Goal: Information Seeking & Learning: Learn about a topic

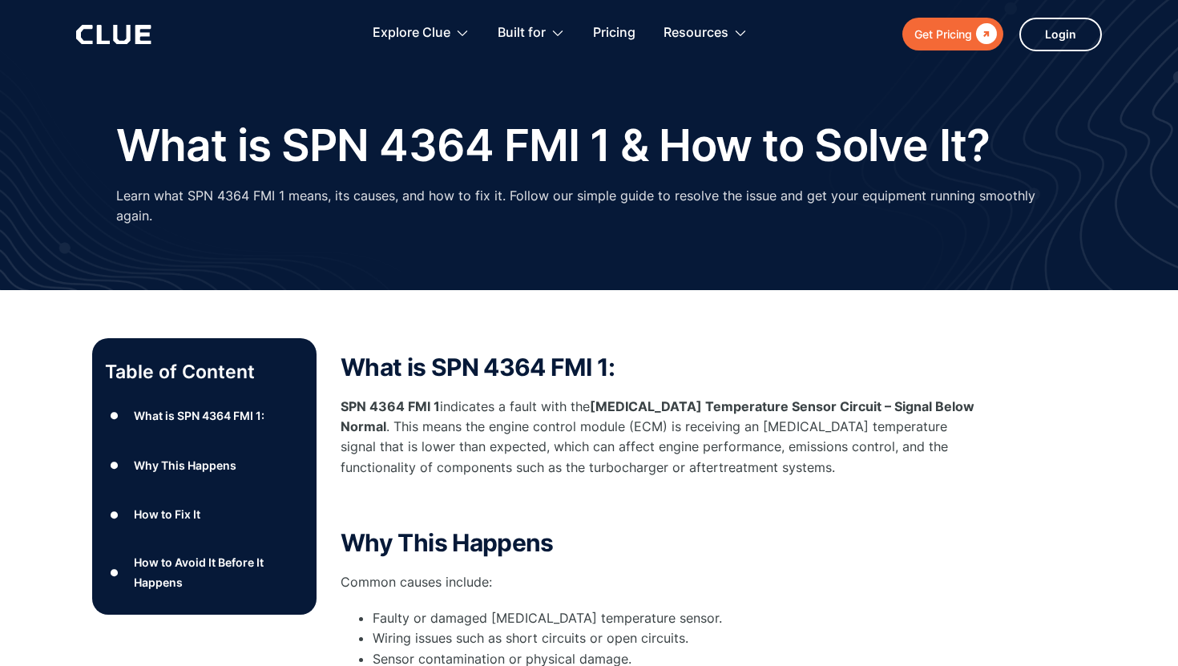
scroll to position [10, 0]
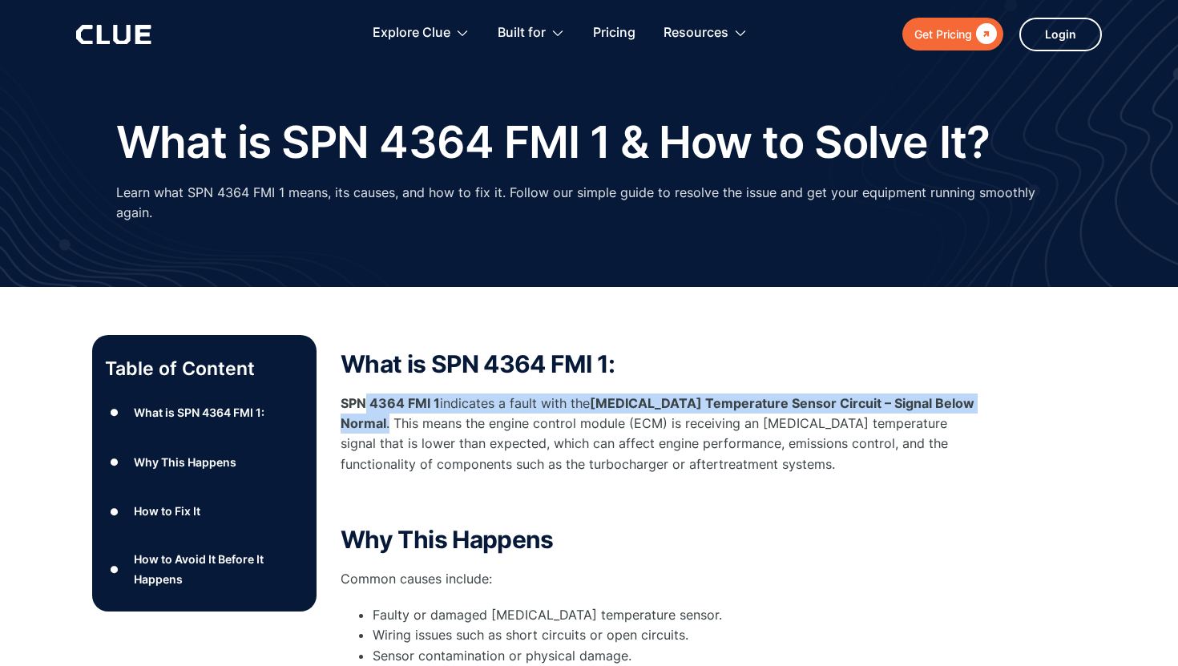
drag, startPoint x: 391, startPoint y: 422, endPoint x: 365, endPoint y: 406, distance: 30.2
click at [365, 406] on p "SPN 4364 FMI 1 indicates a fault with the Exhaust Gas Temperature Sensor Circui…" at bounding box center [661, 433] width 641 height 81
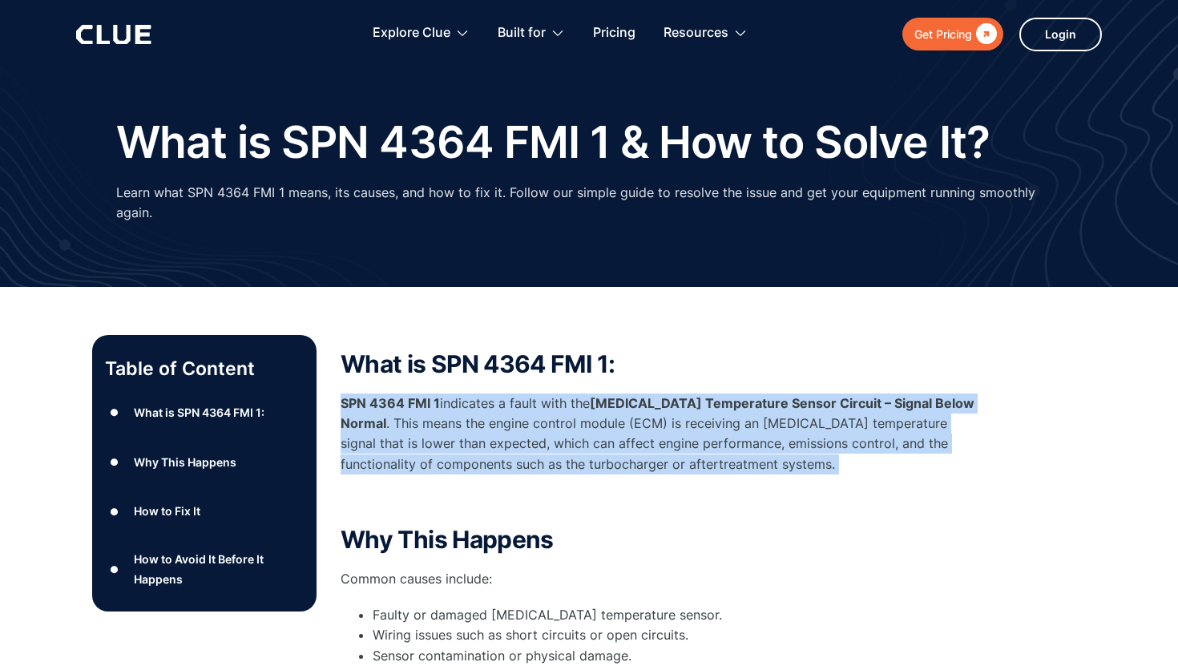
drag, startPoint x: 339, startPoint y: 400, endPoint x: 814, endPoint y: 465, distance: 479.5
copy p "SPN 4364 FMI 1 indicates a fault with the Exhaust Gas Temperature Sensor Circui…"
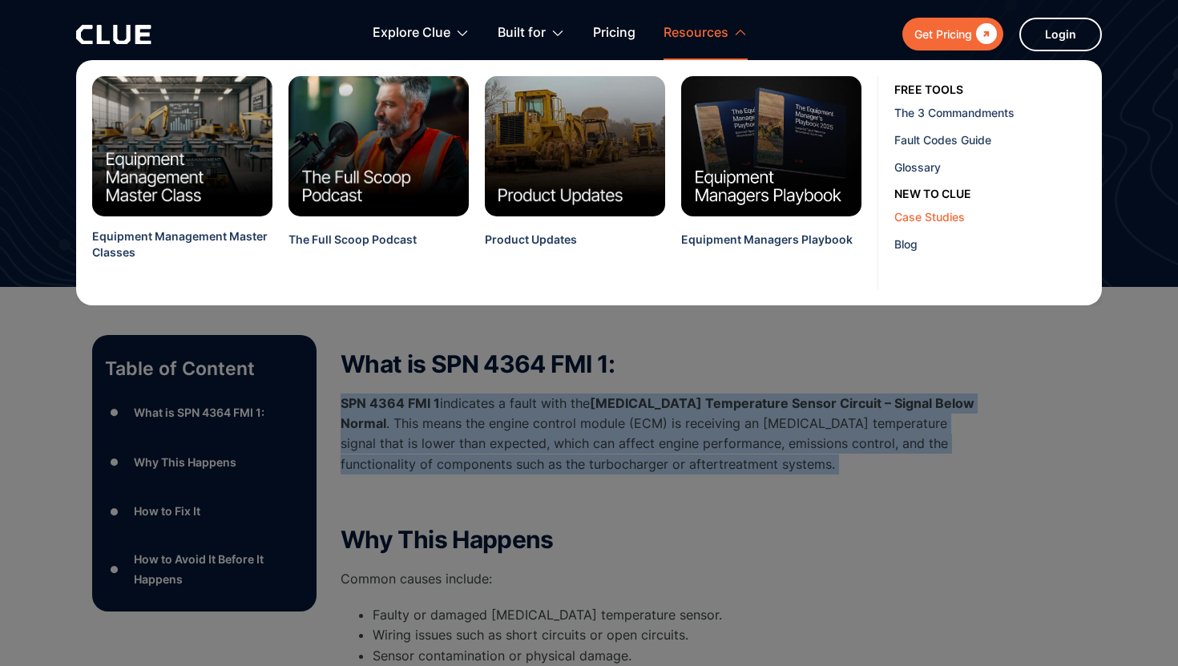
click at [922, 217] on div "Case Studies" at bounding box center [991, 216] width 195 height 17
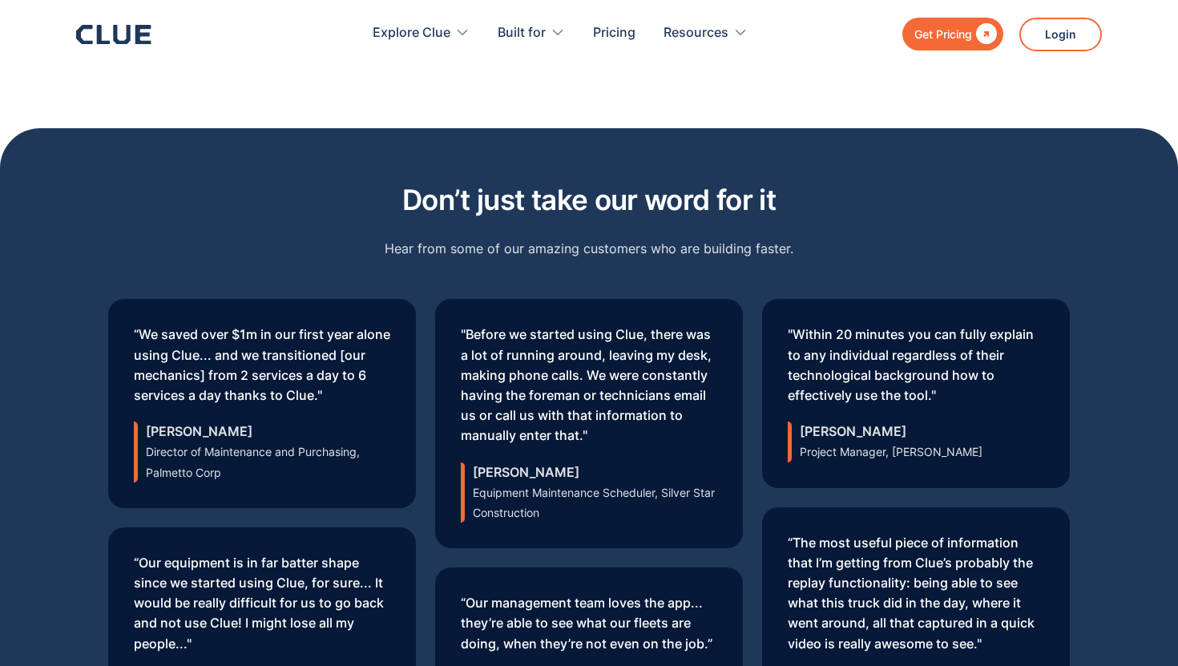
scroll to position [4803, 0]
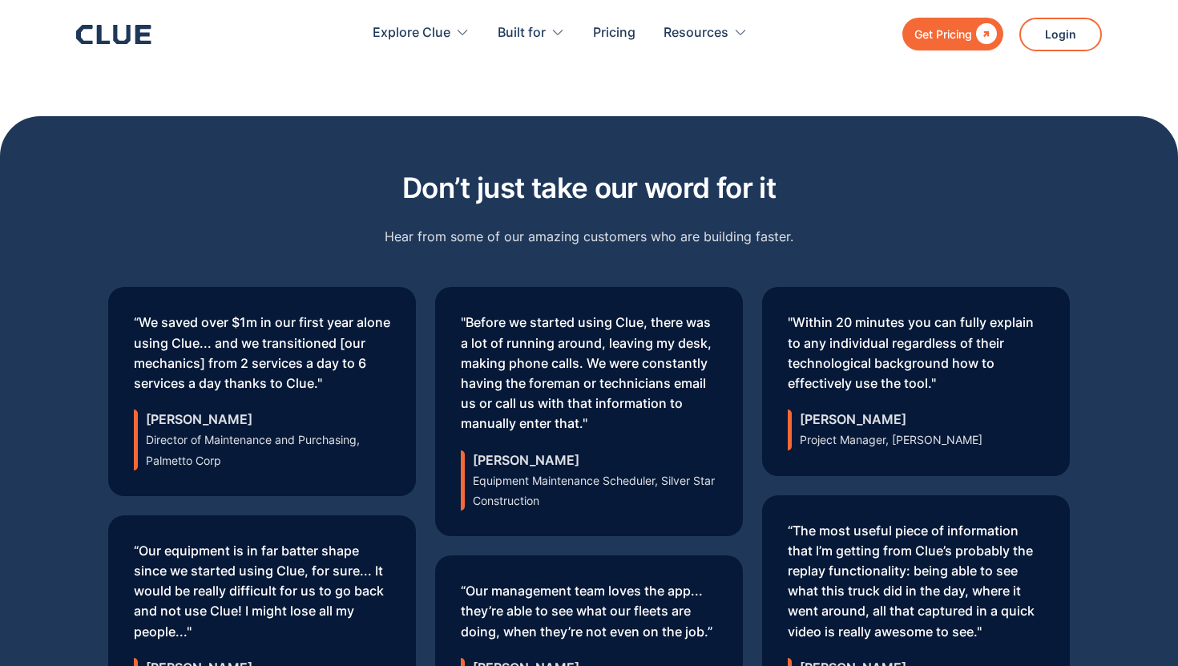
click at [954, 164] on div "Don’t just take our word for it Hear from some of our amazing customers who are…" at bounding box center [588, 217] width 961 height 107
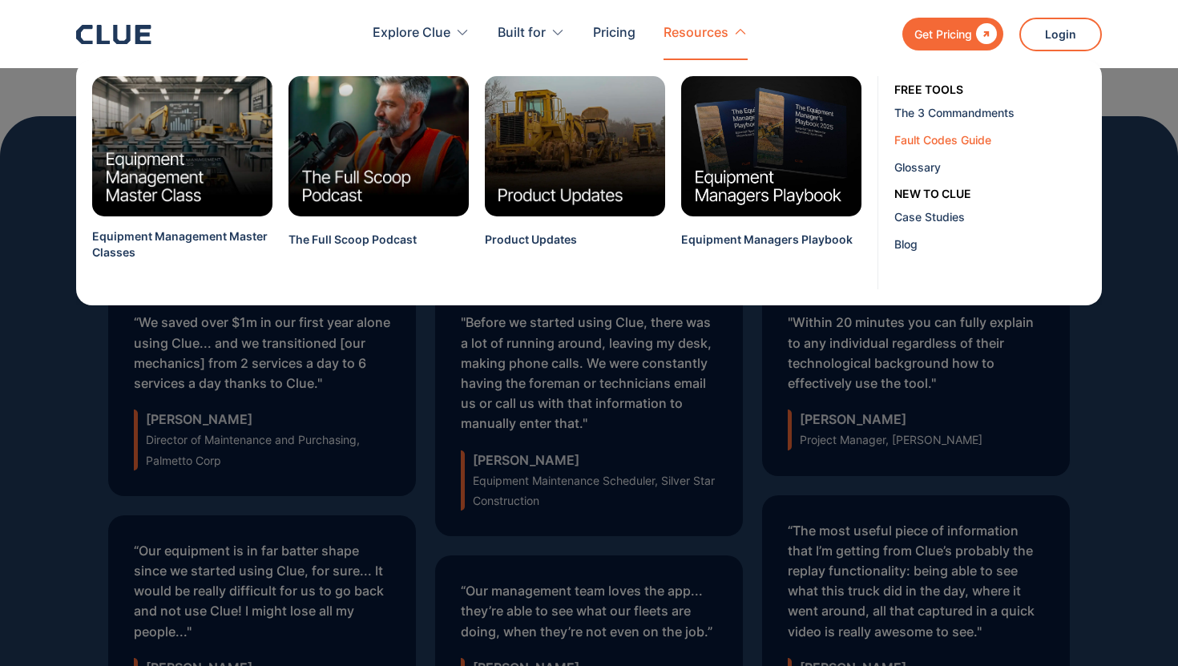
click at [924, 143] on div "Fault Codes Guide" at bounding box center [991, 139] width 195 height 17
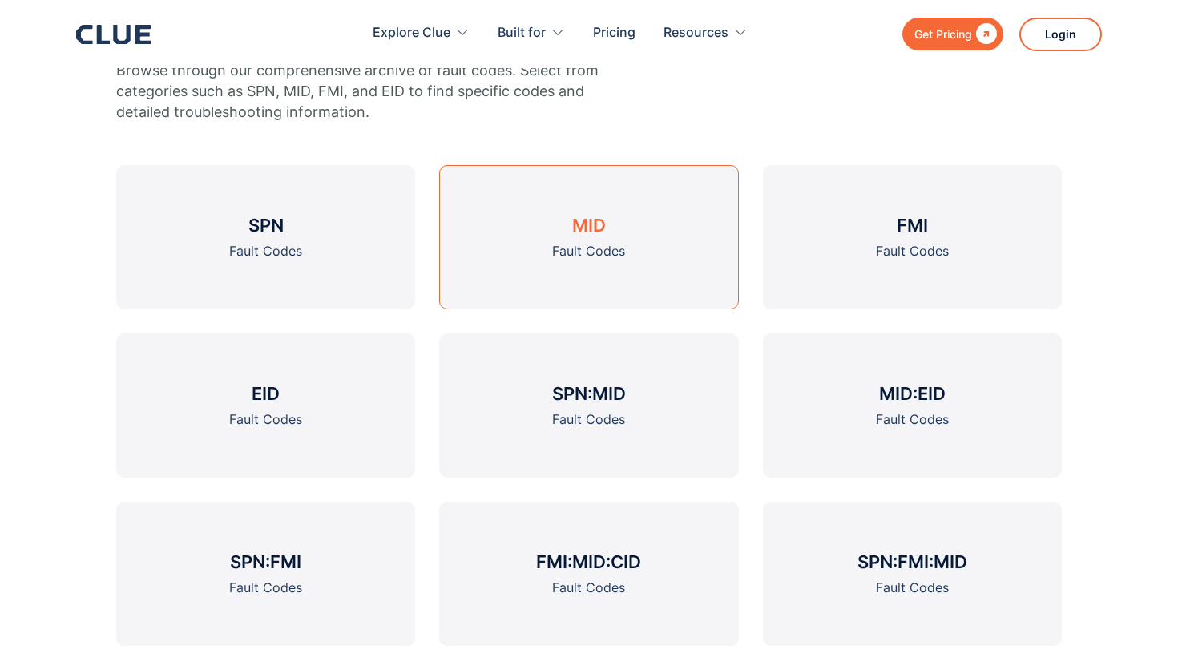
scroll to position [597, 0]
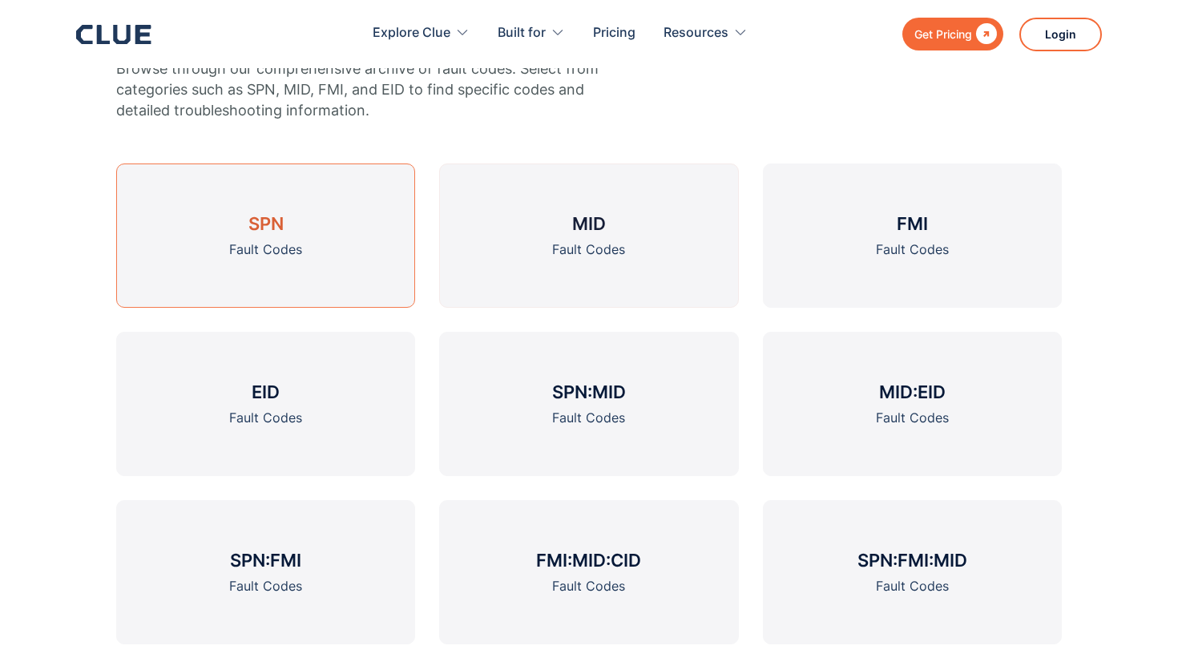
click at [268, 243] on div "Fault Codes" at bounding box center [265, 250] width 73 height 20
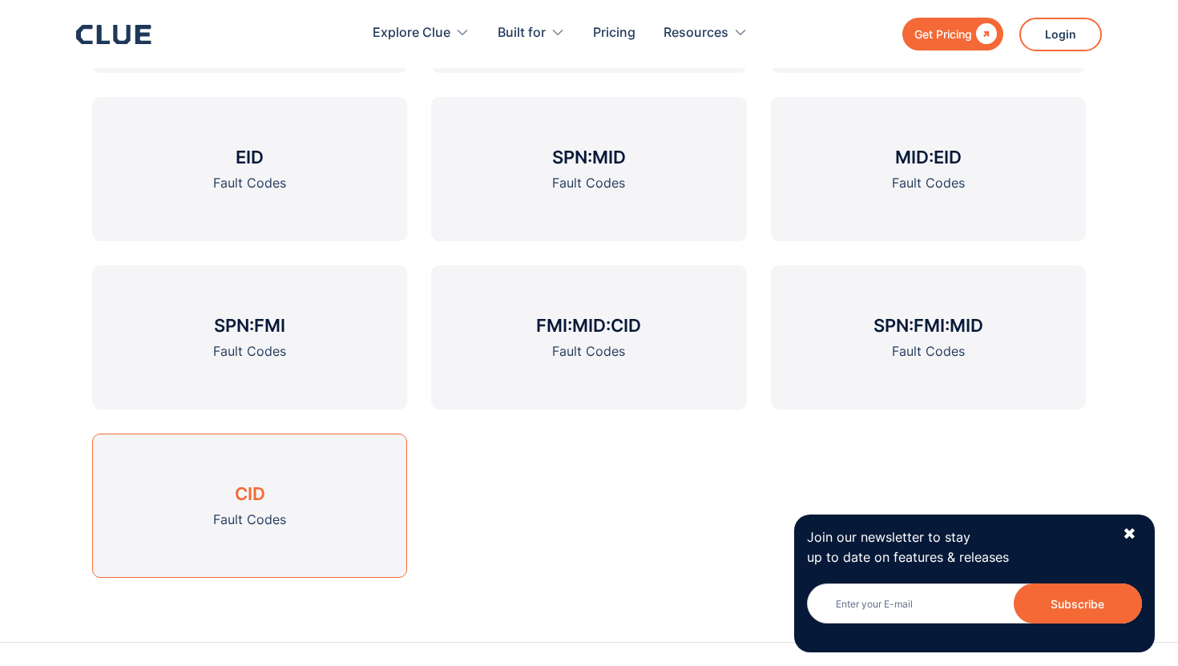
scroll to position [2068, 0]
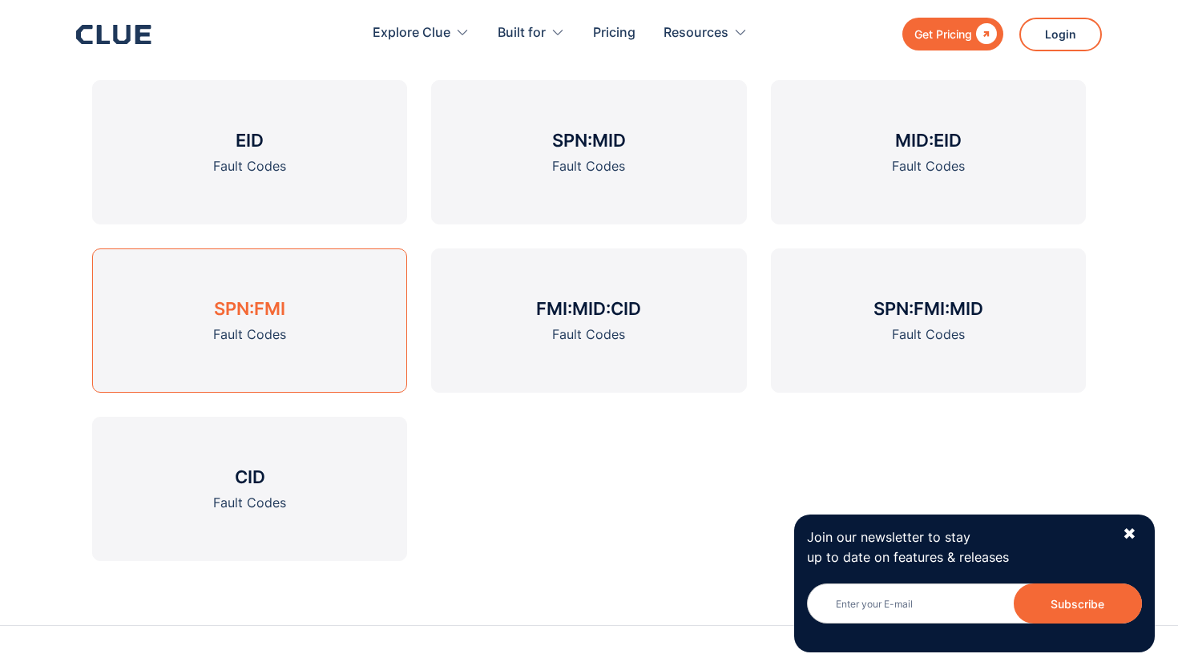
click at [293, 346] on link "SPN:FMI Fault Codes" at bounding box center [249, 320] width 315 height 144
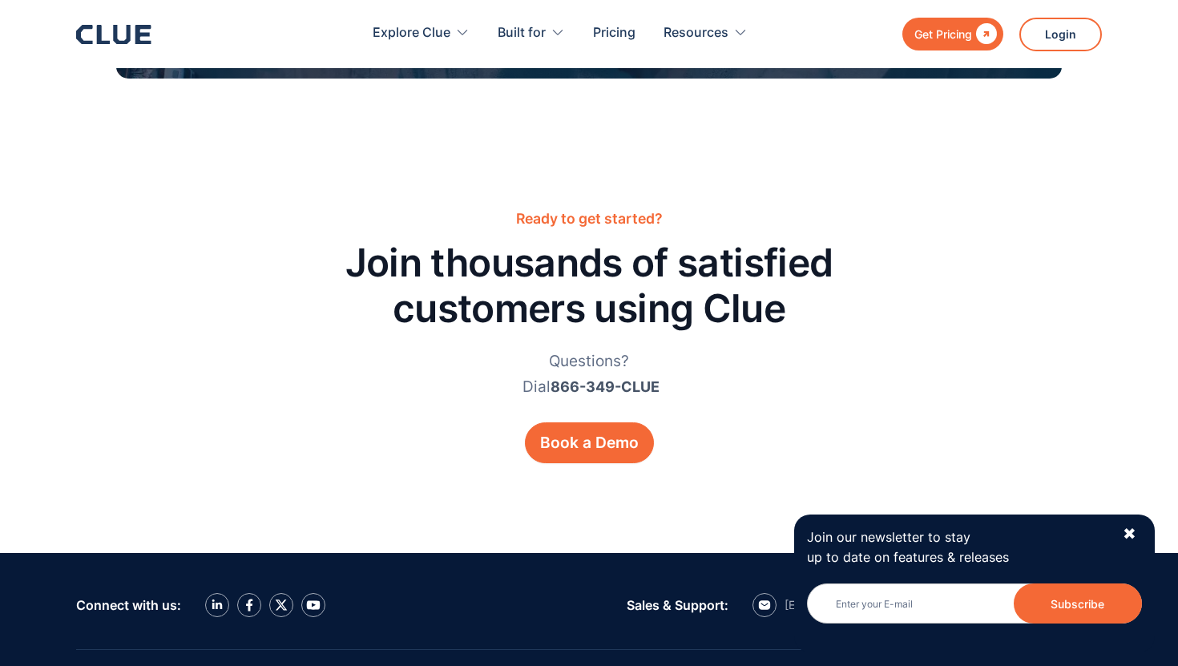
scroll to position [3284, 0]
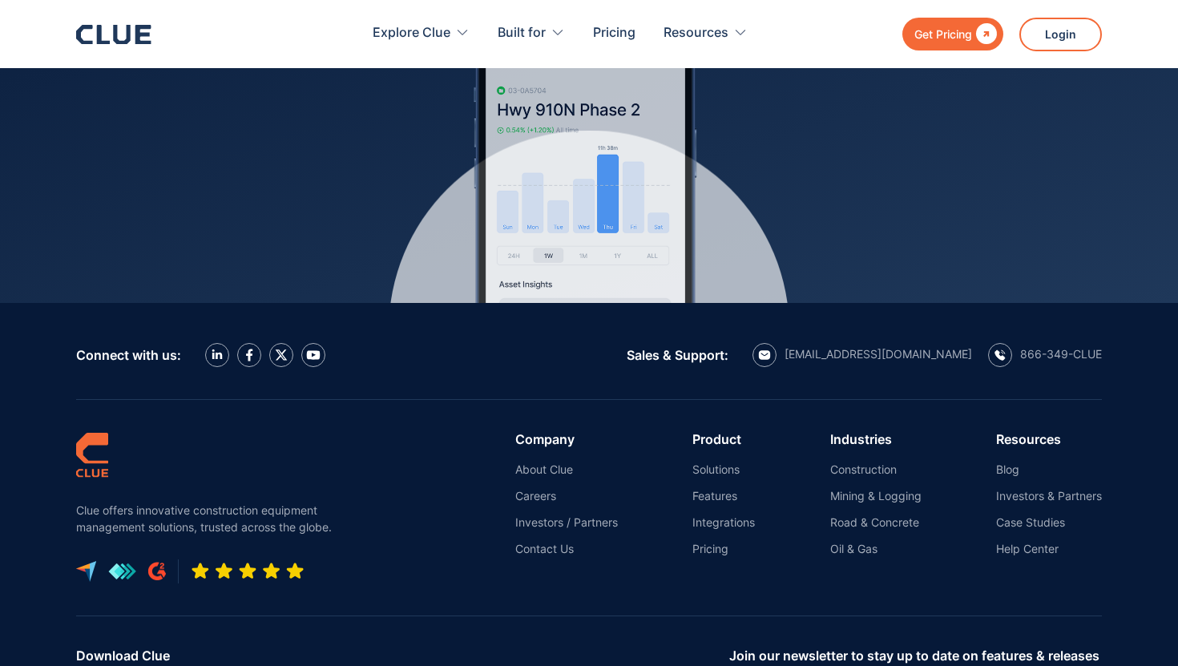
scroll to position [7318, 0]
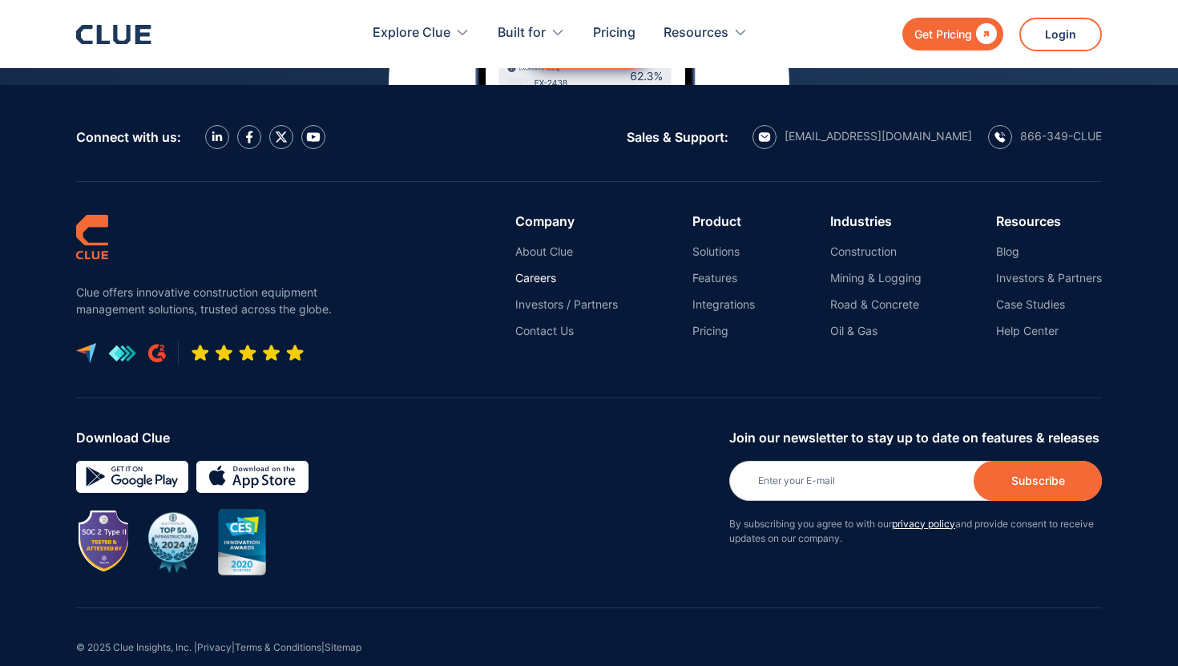
click at [538, 271] on link "Careers" at bounding box center [566, 278] width 103 height 14
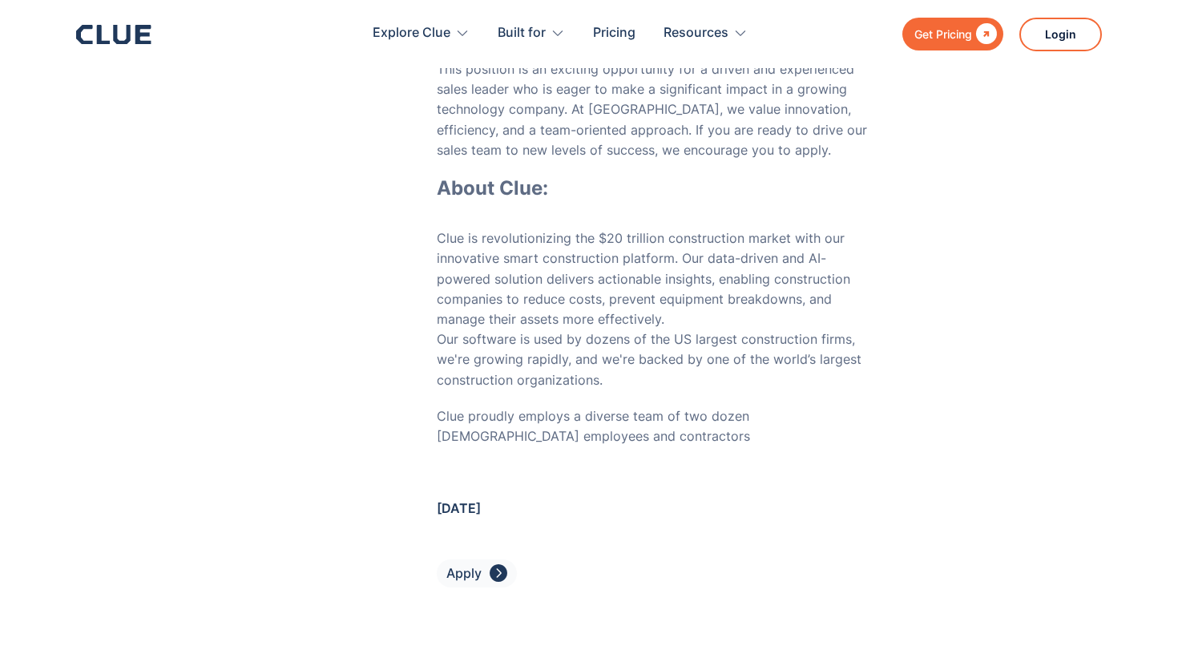
scroll to position [7242, 0]
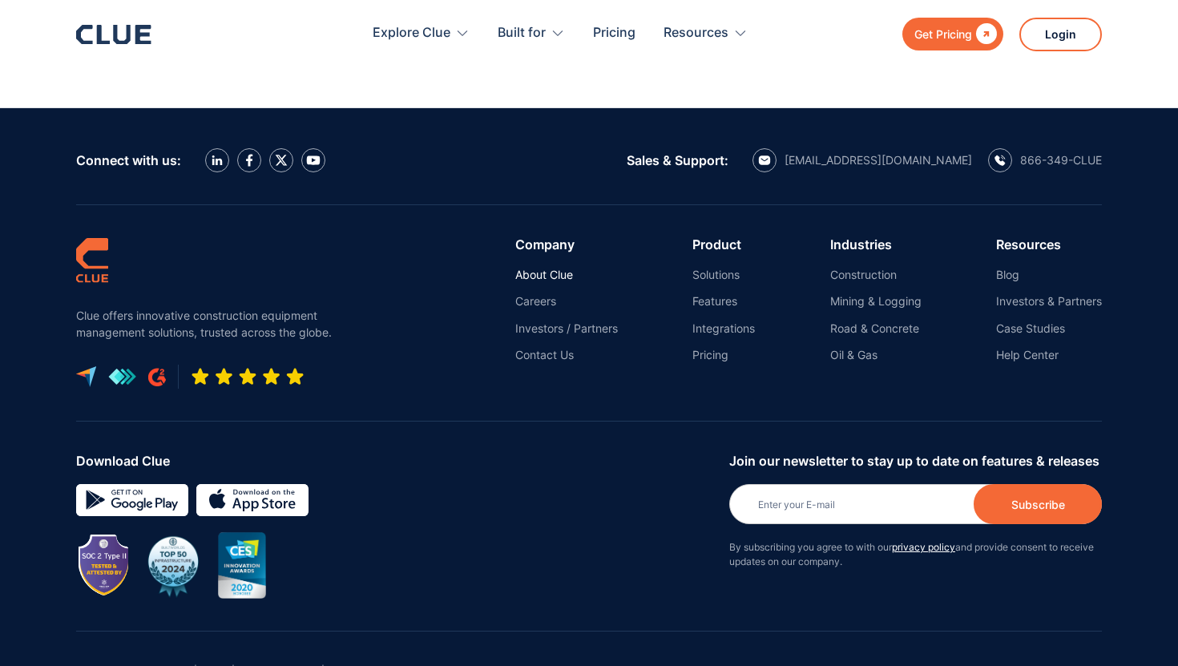
click at [556, 268] on link "About Clue" at bounding box center [566, 275] width 103 height 14
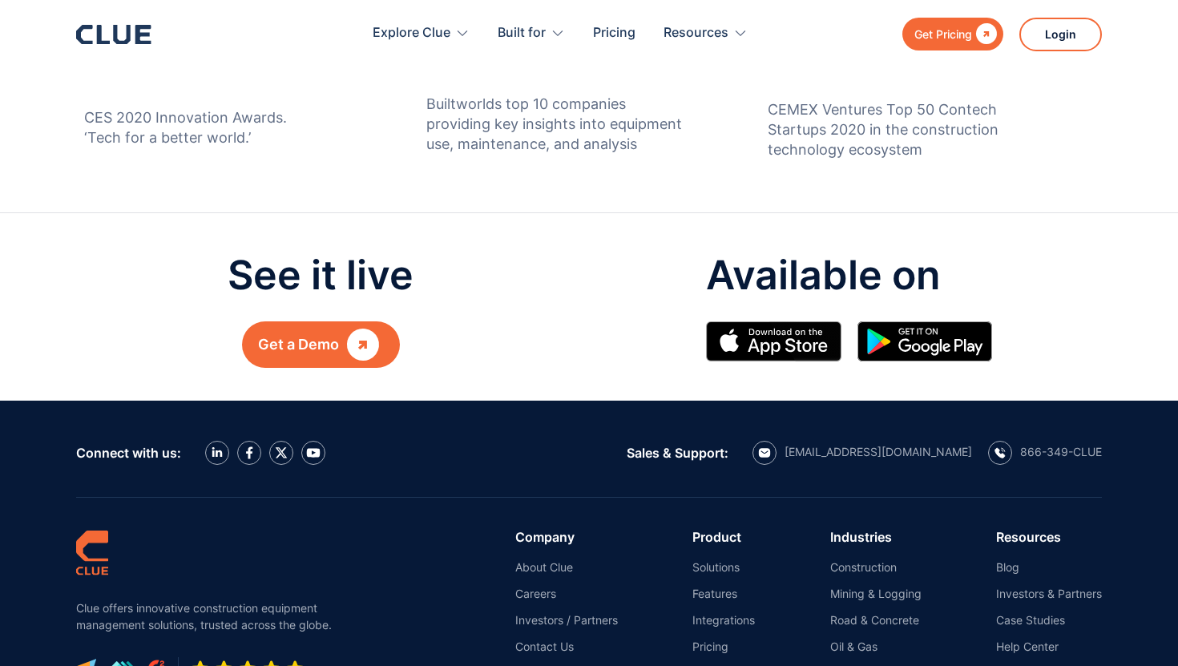
scroll to position [1684, 0]
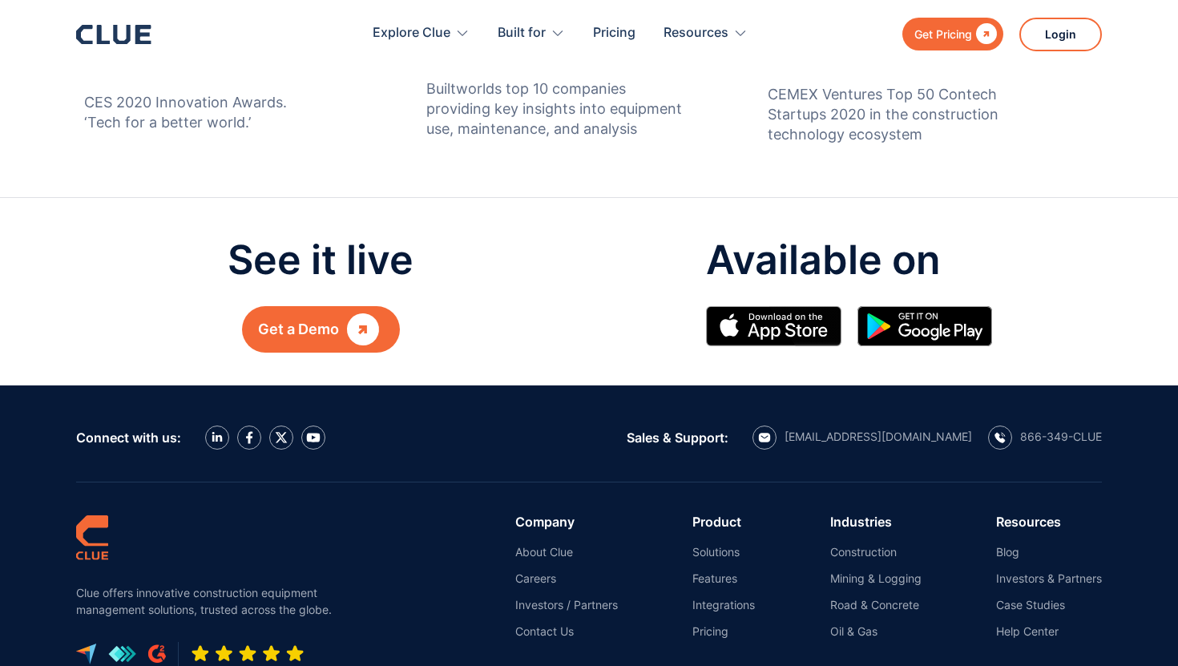
click at [308, 319] on div "Get a Demo" at bounding box center [298, 329] width 81 height 21
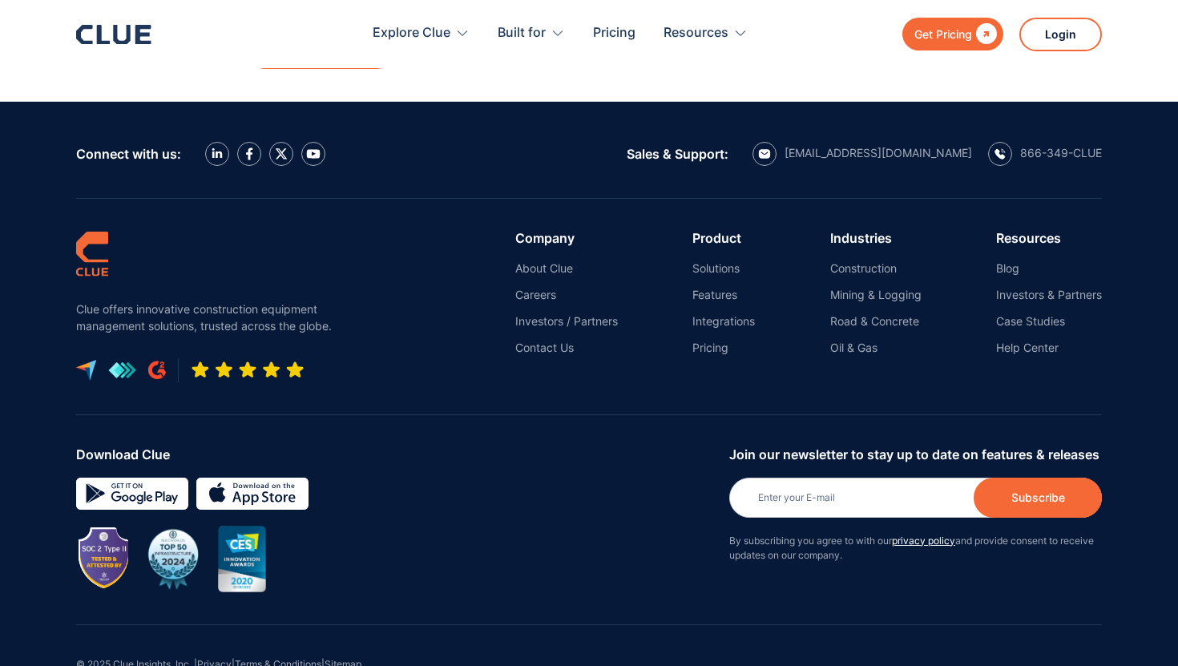
scroll to position [1969, 0]
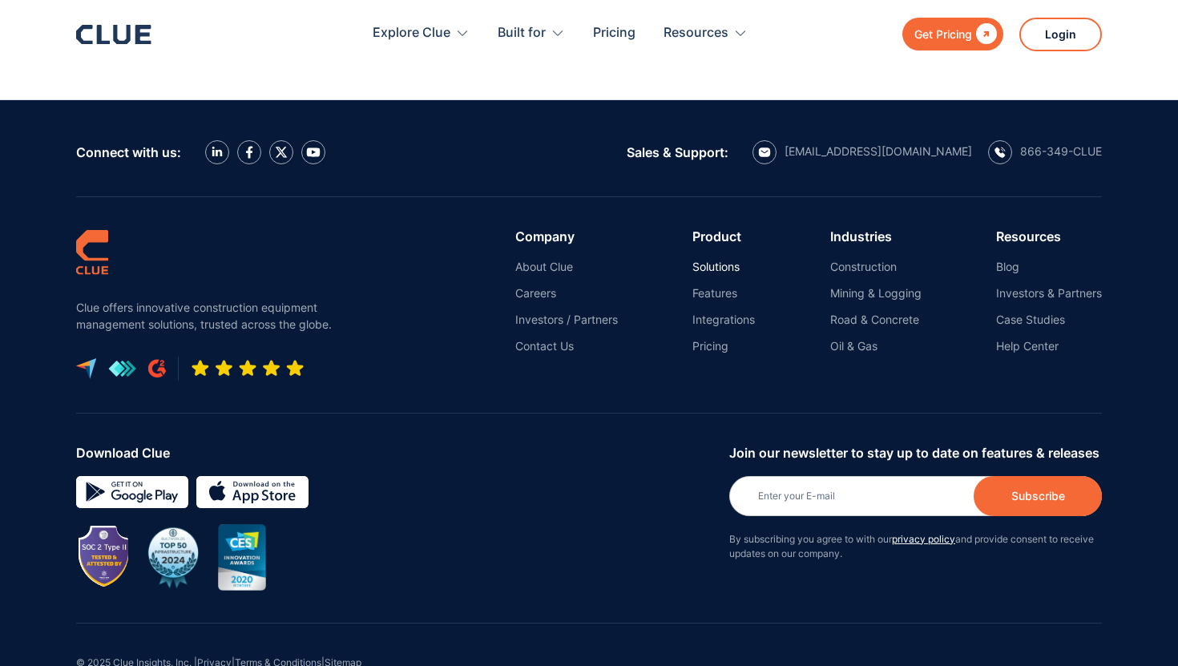
click at [716, 260] on link "Solutions" at bounding box center [723, 267] width 62 height 14
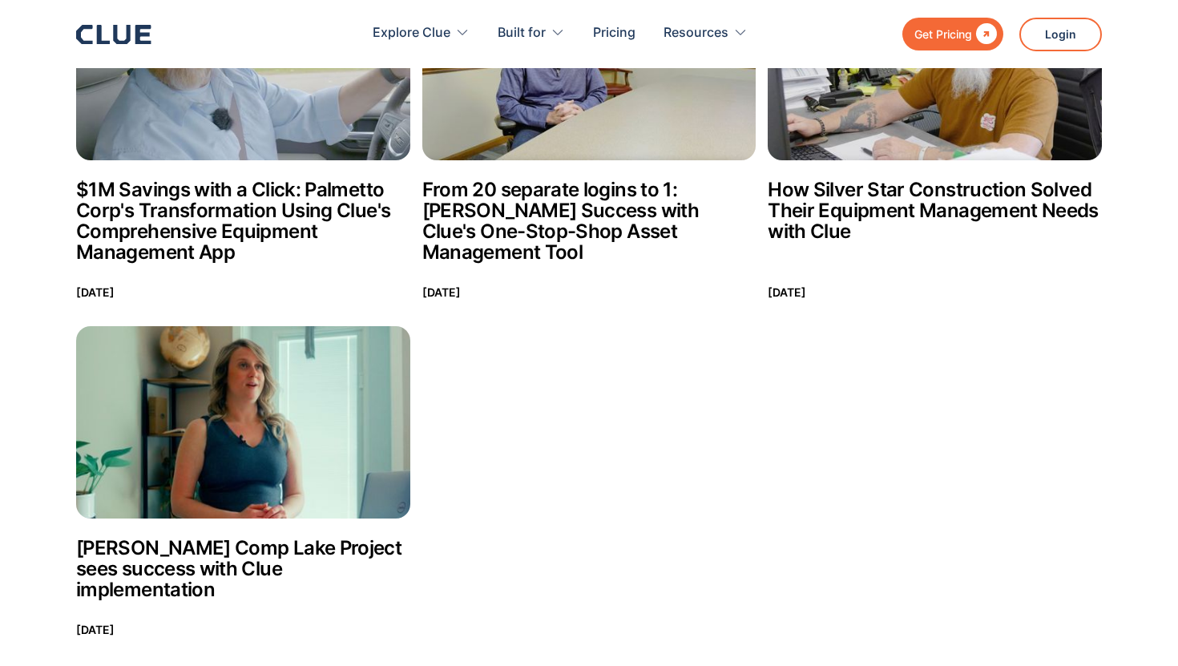
scroll to position [288, 0]
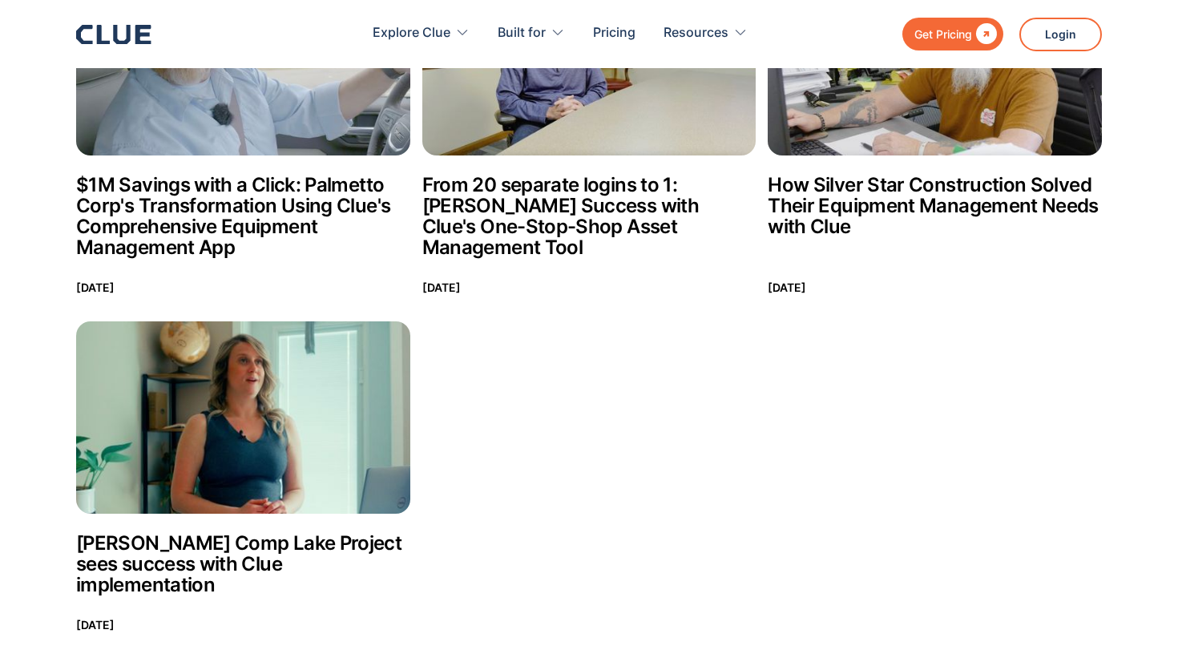
click at [925, 205] on h2 "How Silver Star Construction Solved Their Equipment Management Needs with Clue" at bounding box center [935, 206] width 334 height 62
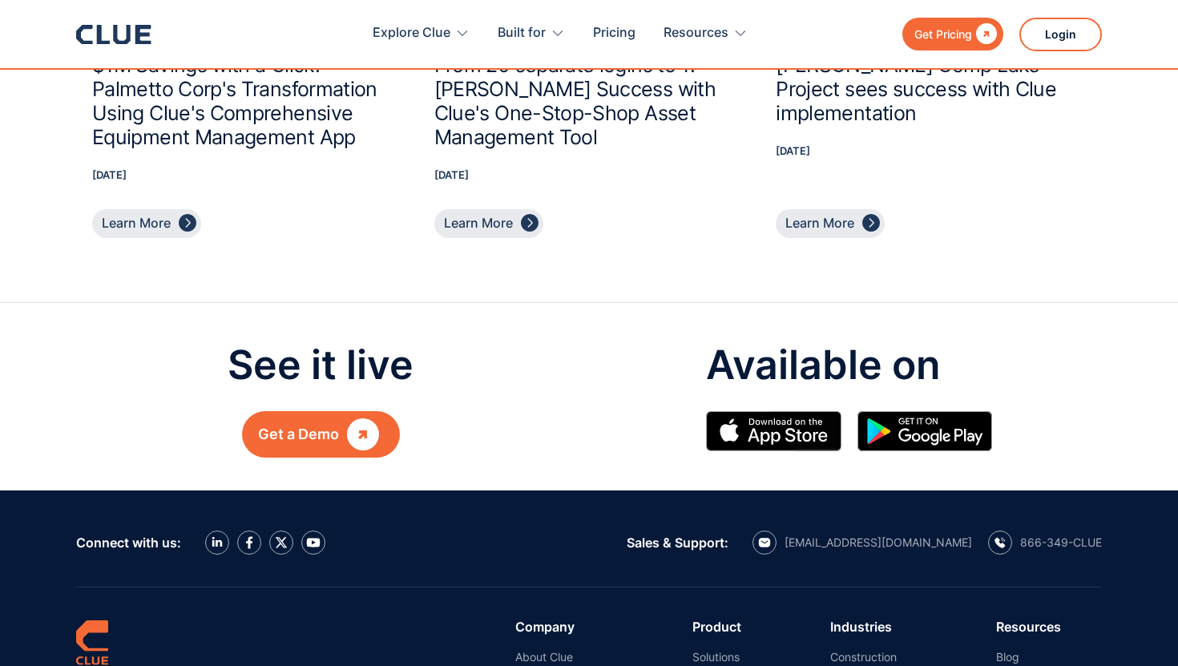
scroll to position [4812, 0]
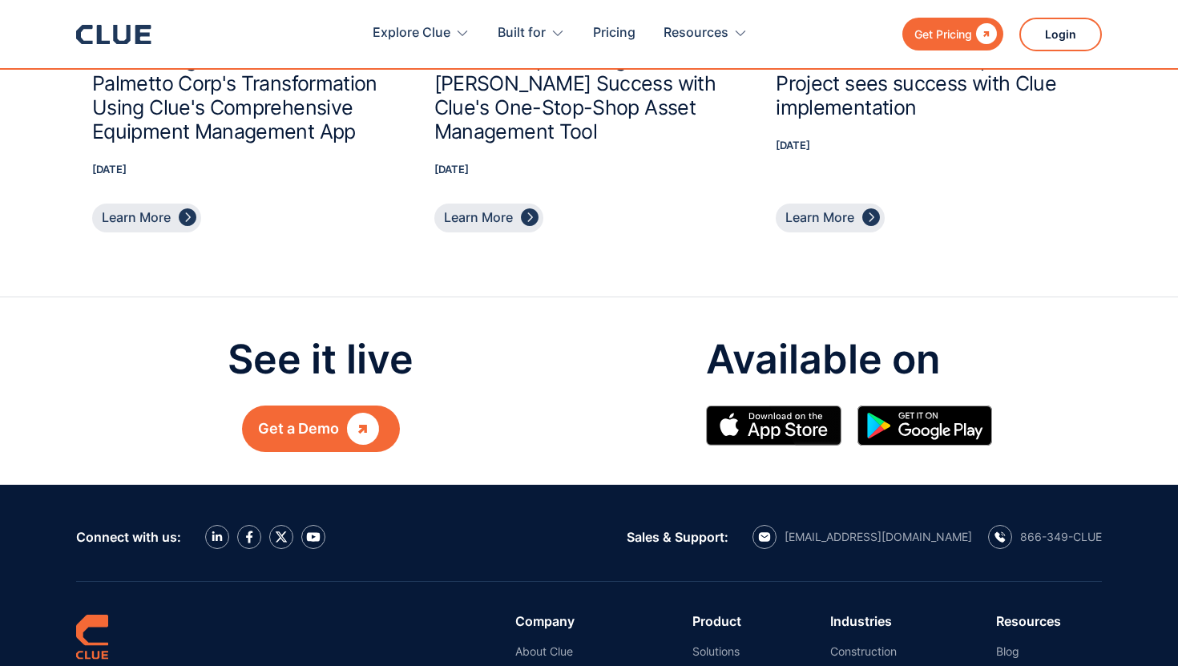
click at [929, 408] on img at bounding box center [924, 425] width 135 height 40
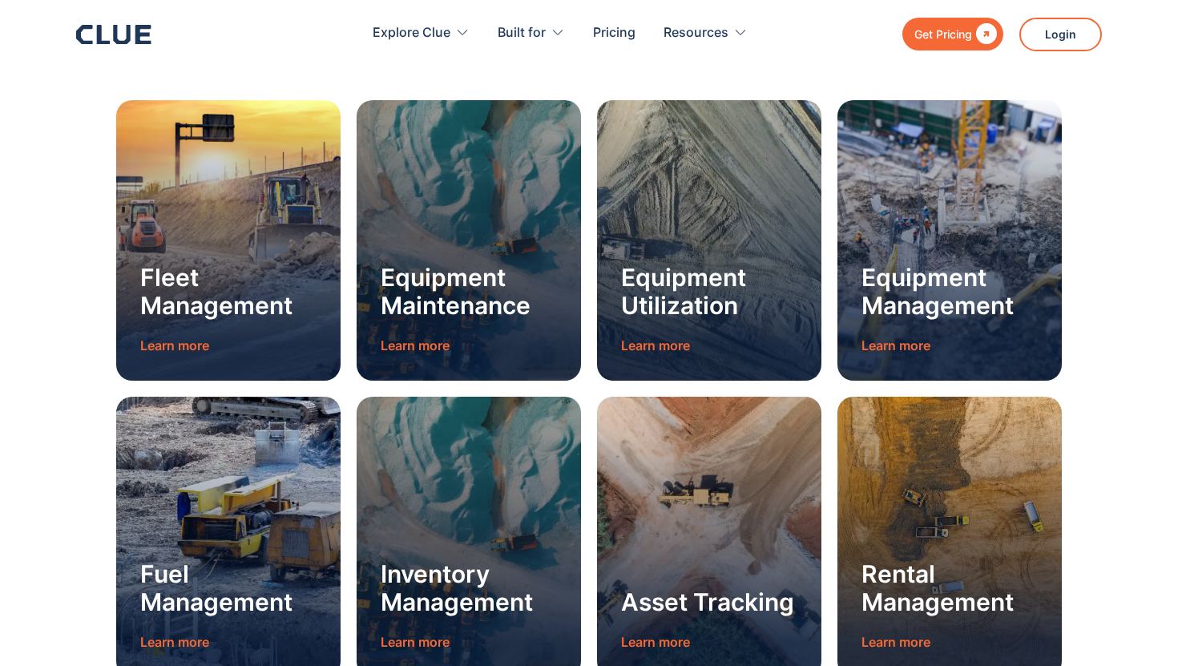
scroll to position [1489, 0]
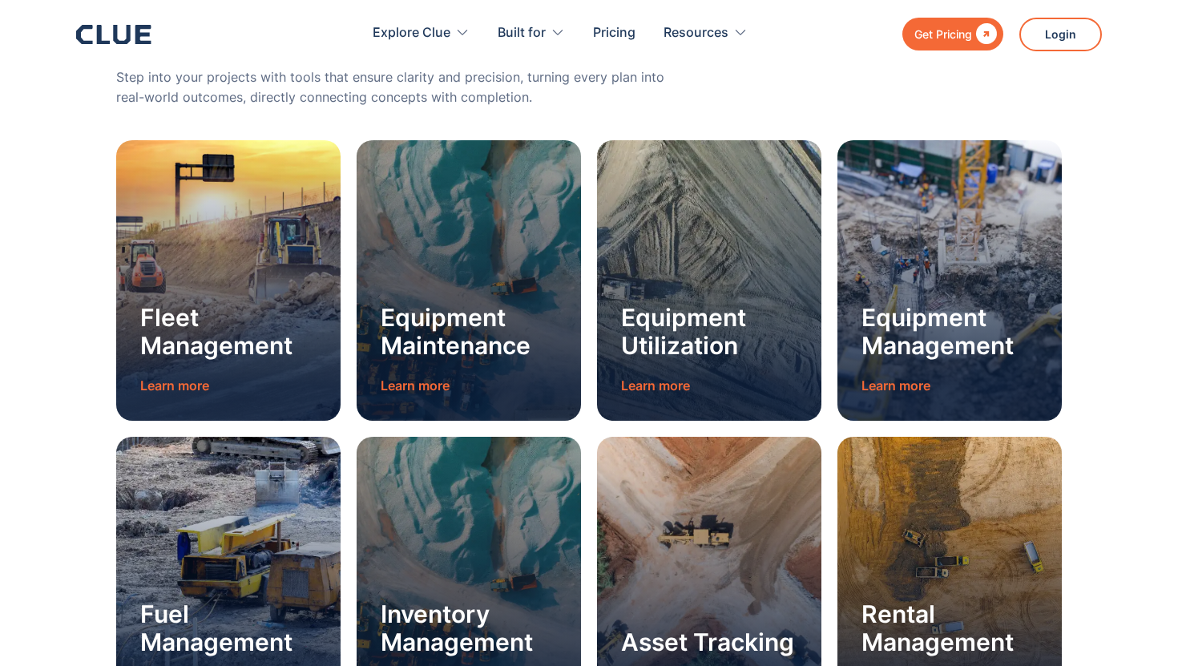
click at [480, 346] on h3 "Equipment Maintenance" at bounding box center [469, 332] width 176 height 56
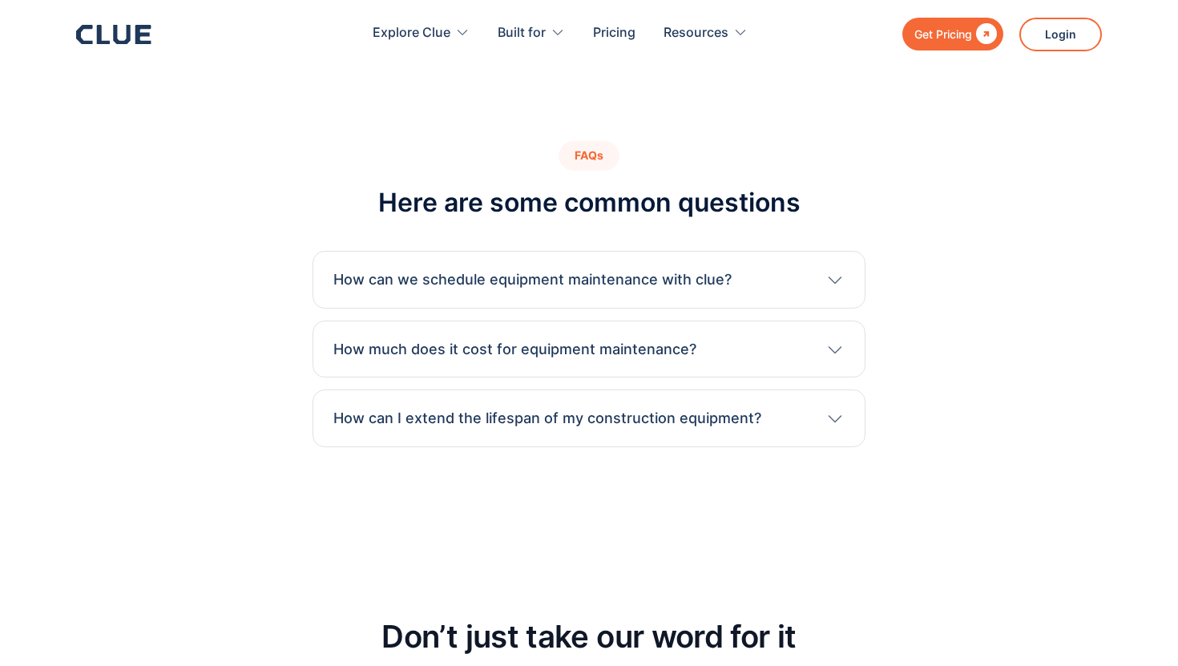
scroll to position [4347, 0]
click at [522, 269] on h3 "How can we schedule equipment maintenance with clue?" at bounding box center [532, 278] width 398 height 21
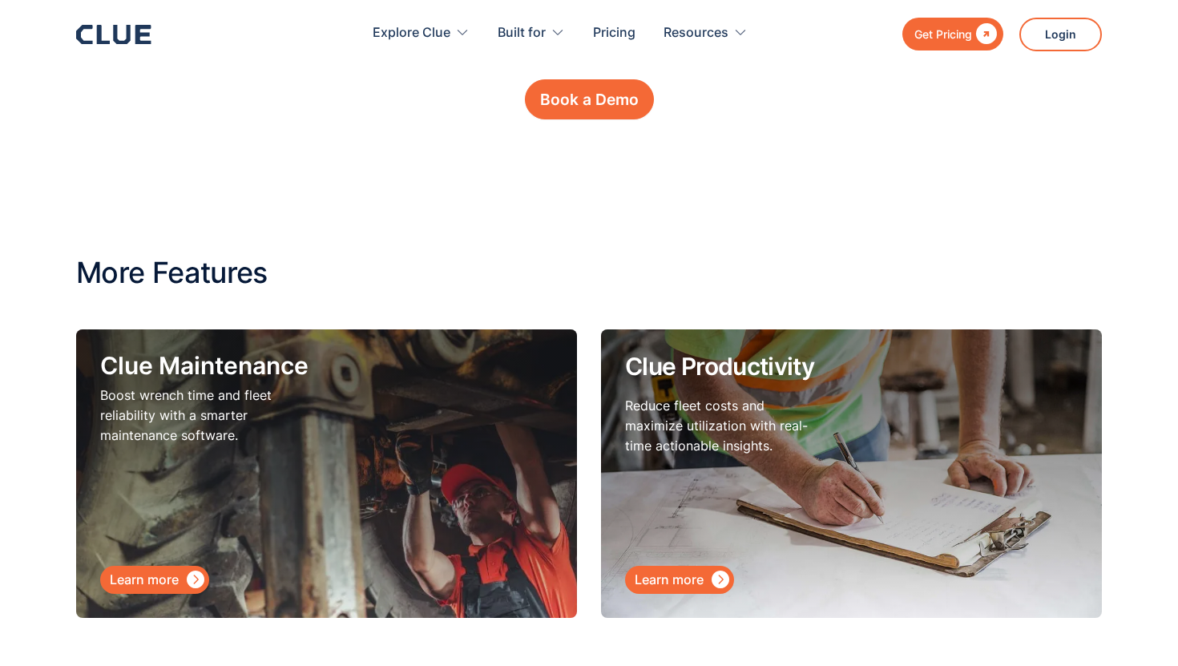
scroll to position [6678, 0]
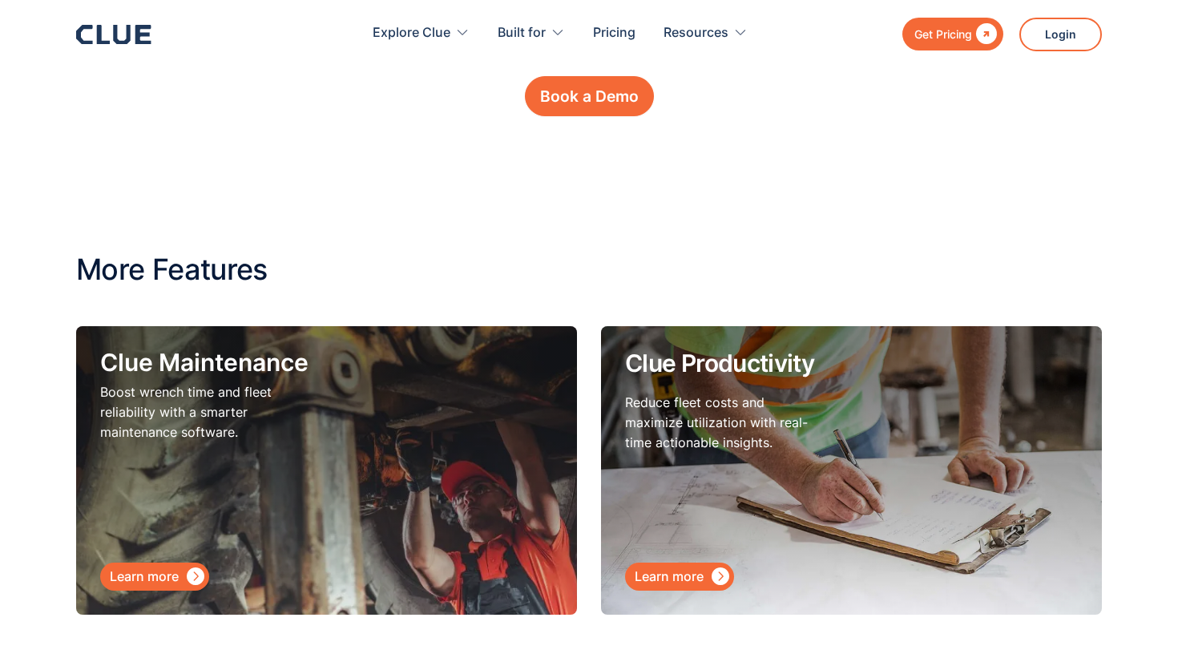
click at [170, 566] on div "Learn more" at bounding box center [144, 576] width 69 height 20
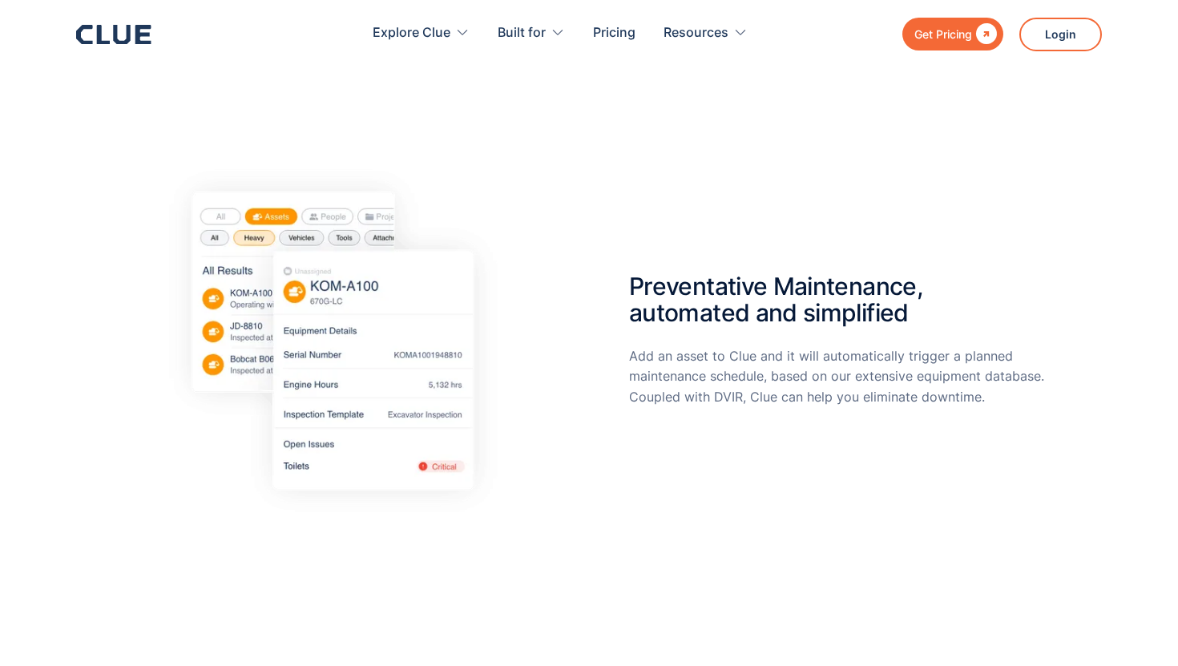
scroll to position [914, 0]
